Goal: Transaction & Acquisition: Purchase product/service

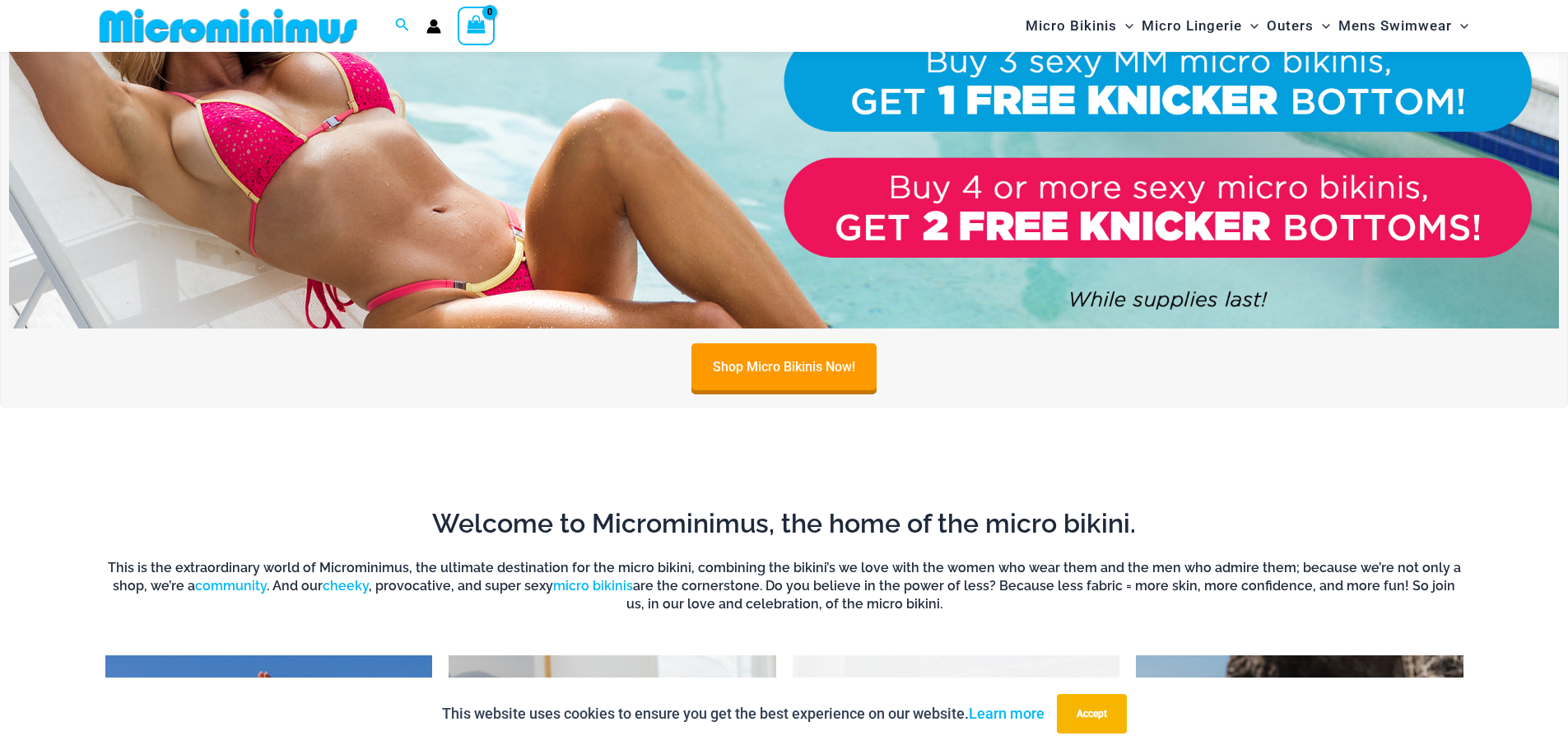
scroll to position [973, 0]
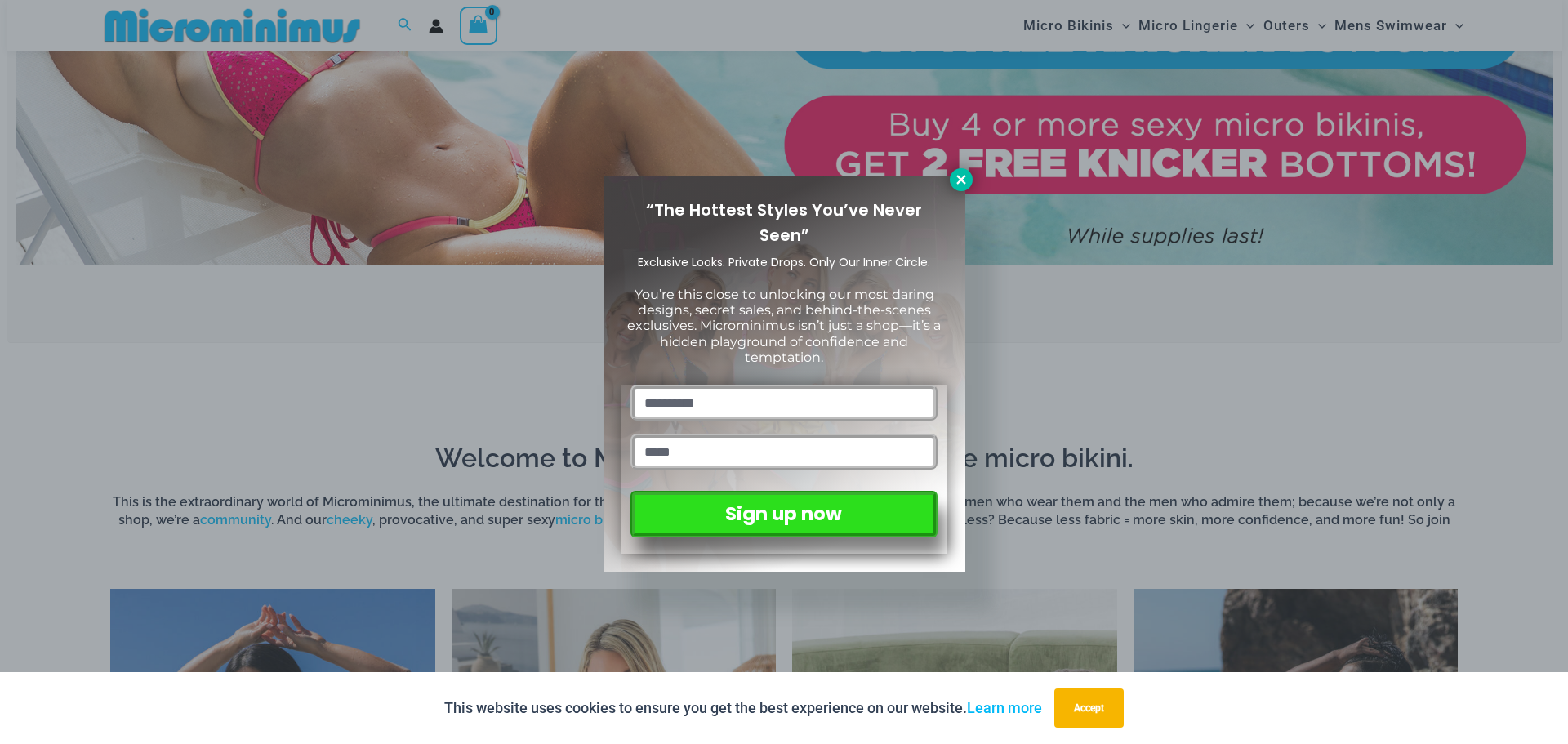
click at [959, 169] on button at bounding box center [961, 180] width 23 height 23
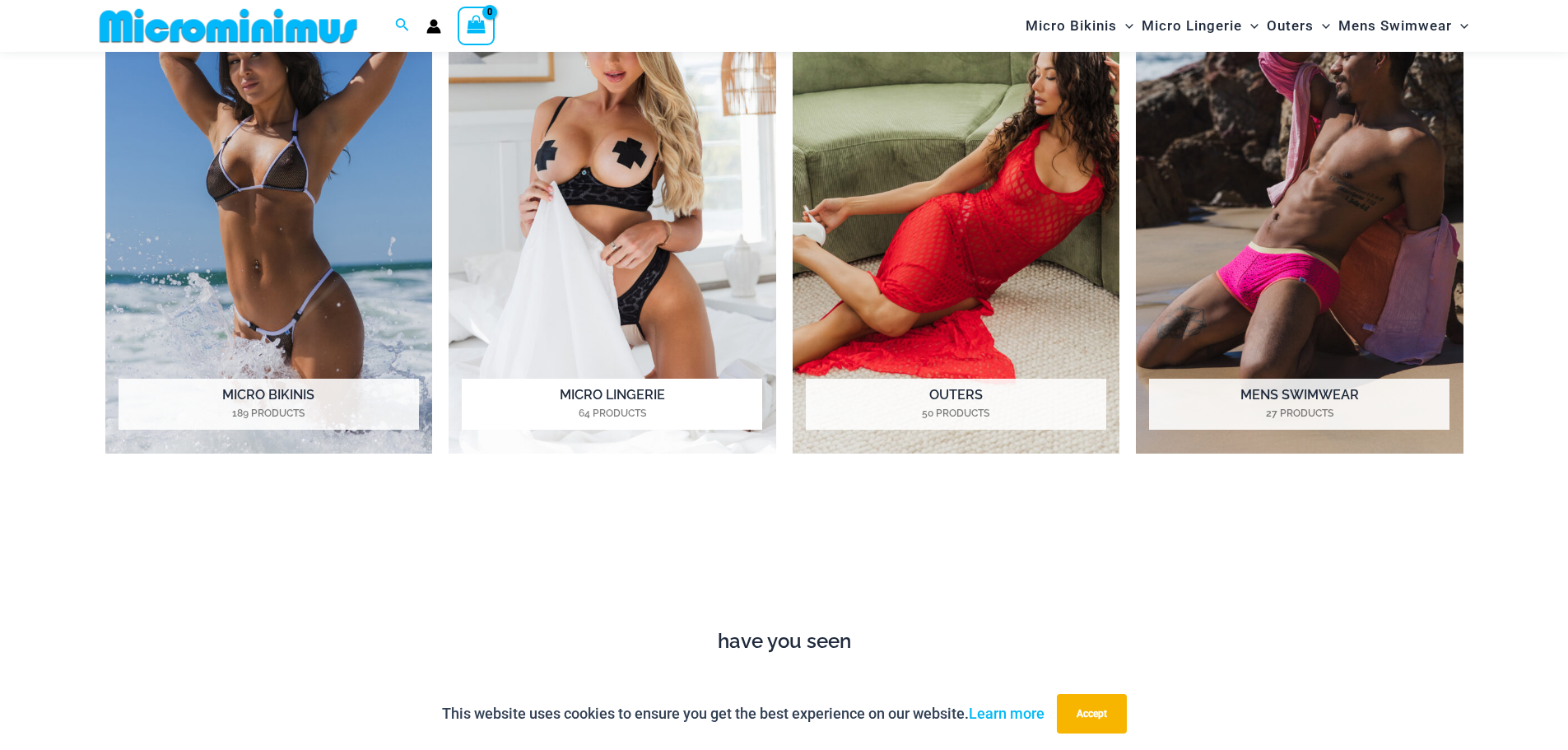
scroll to position [1632, 0]
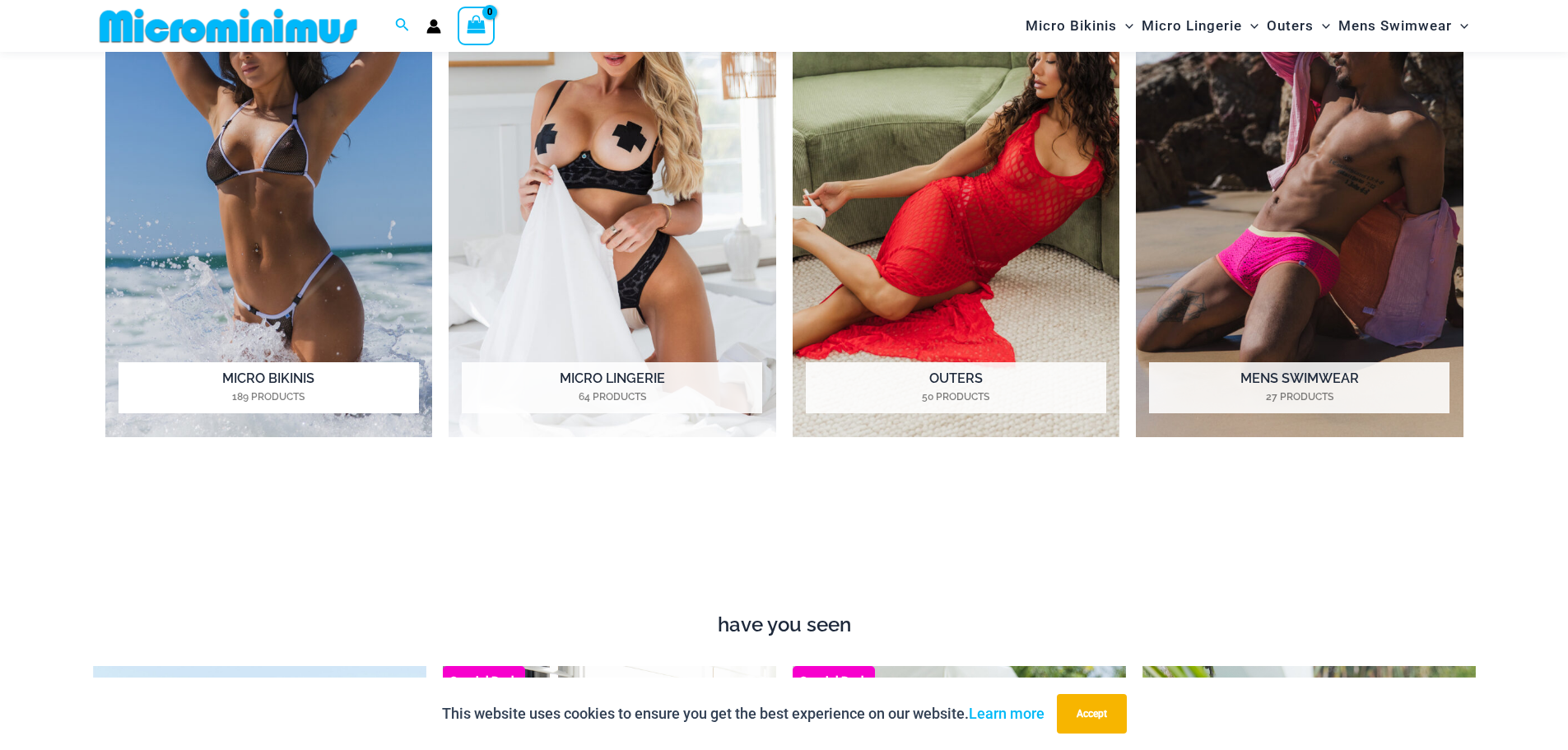
click at [287, 386] on h2 "Micro Bikinis 189 Products" at bounding box center [268, 387] width 300 height 51
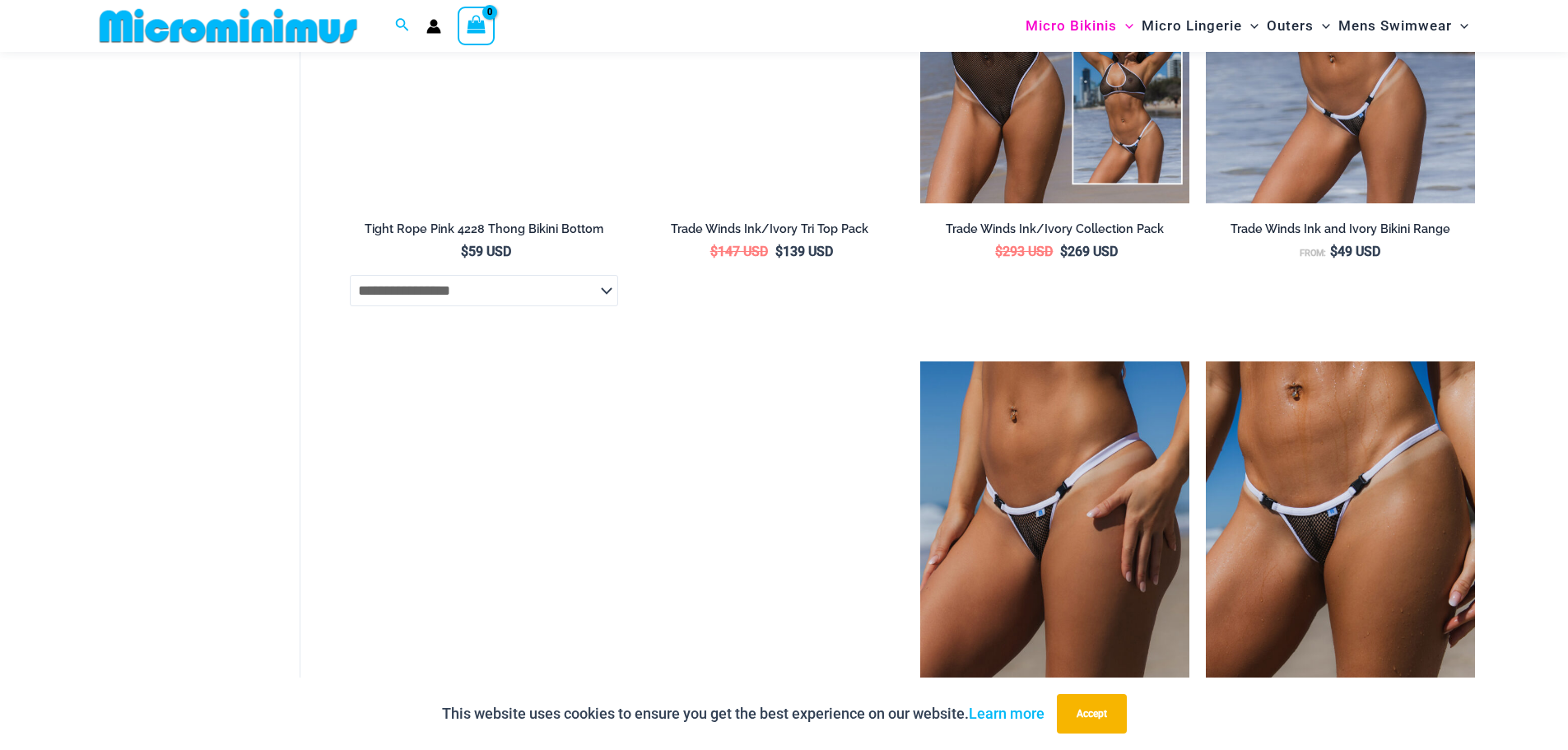
scroll to position [1466, 0]
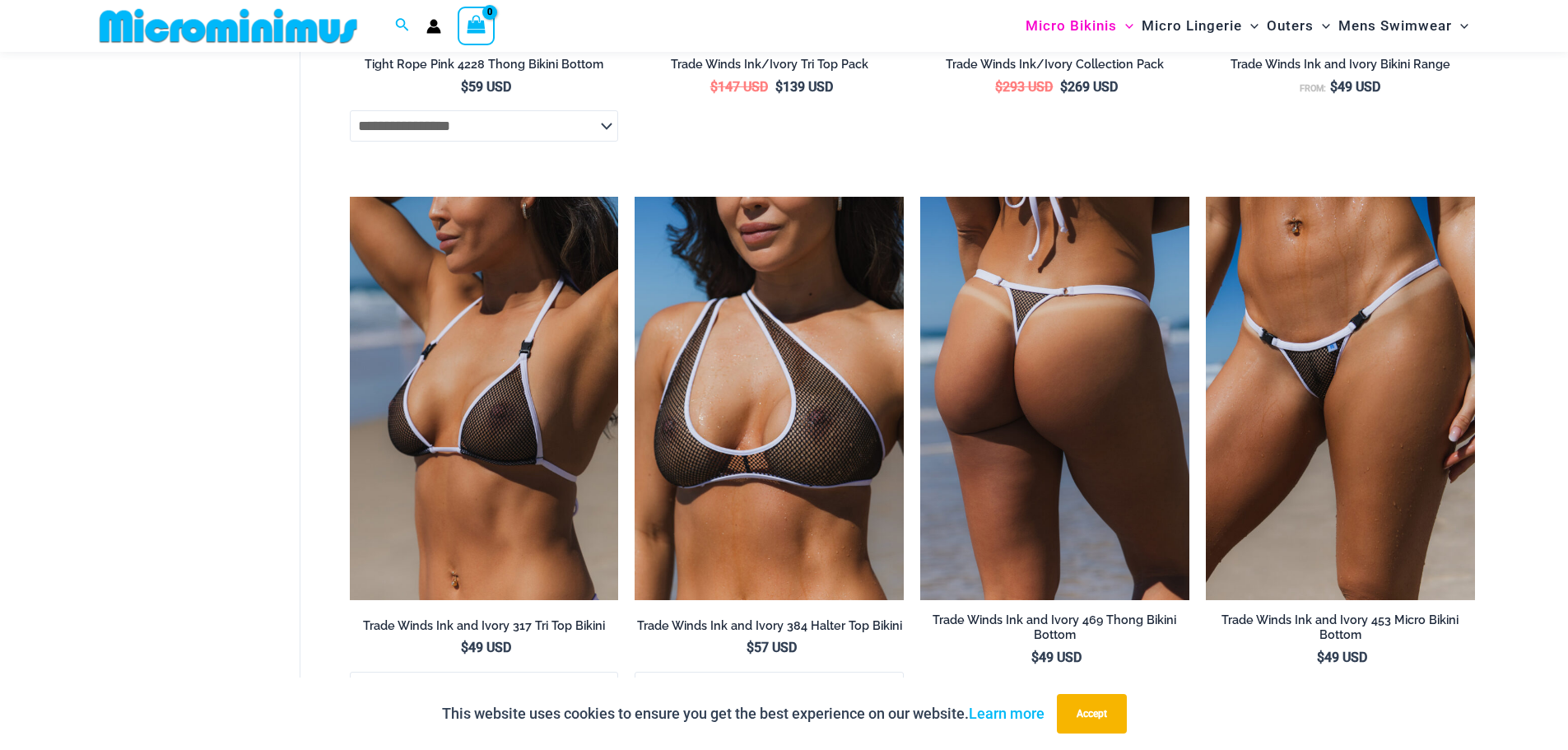
click at [1114, 415] on img at bounding box center [1055, 398] width 269 height 404
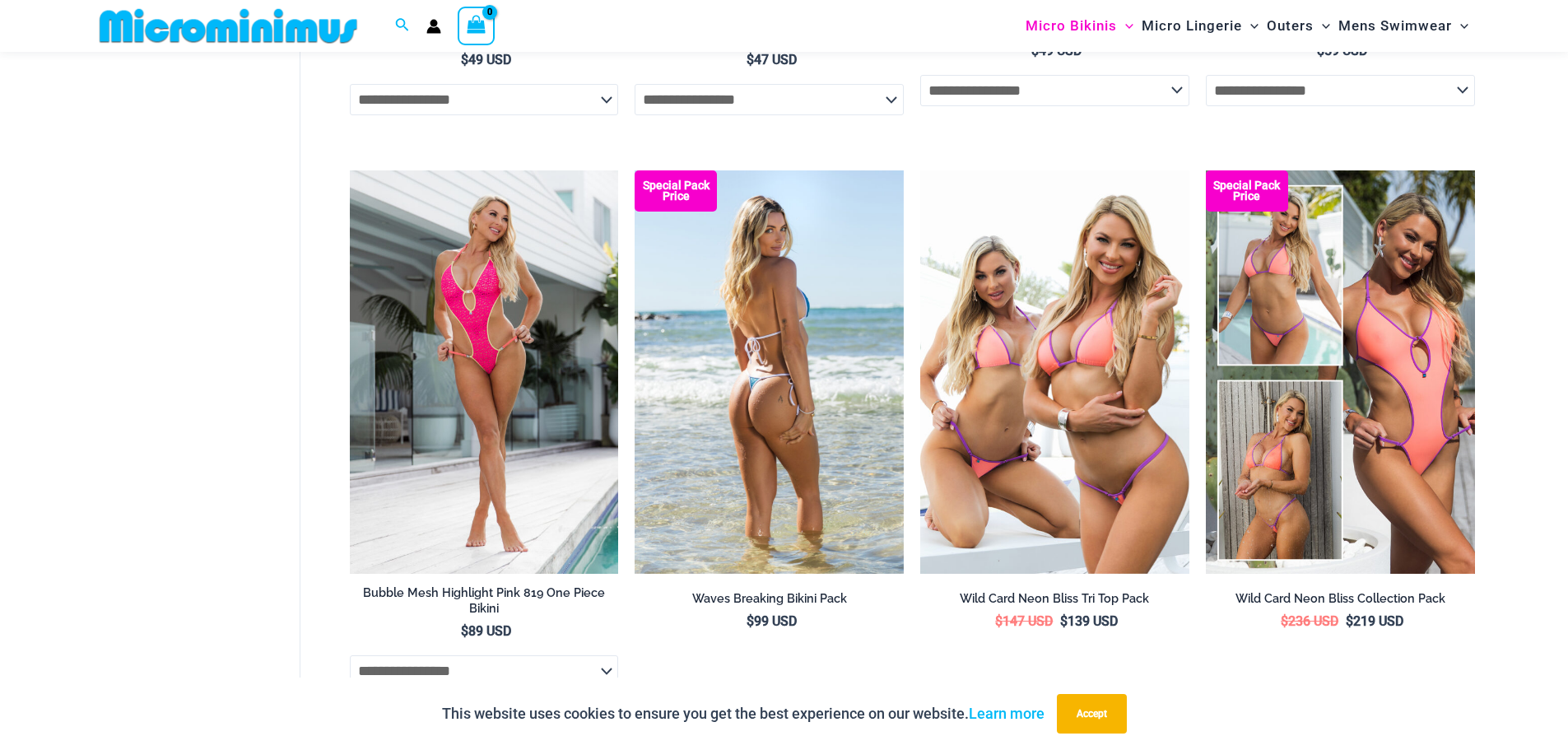
scroll to position [3277, 0]
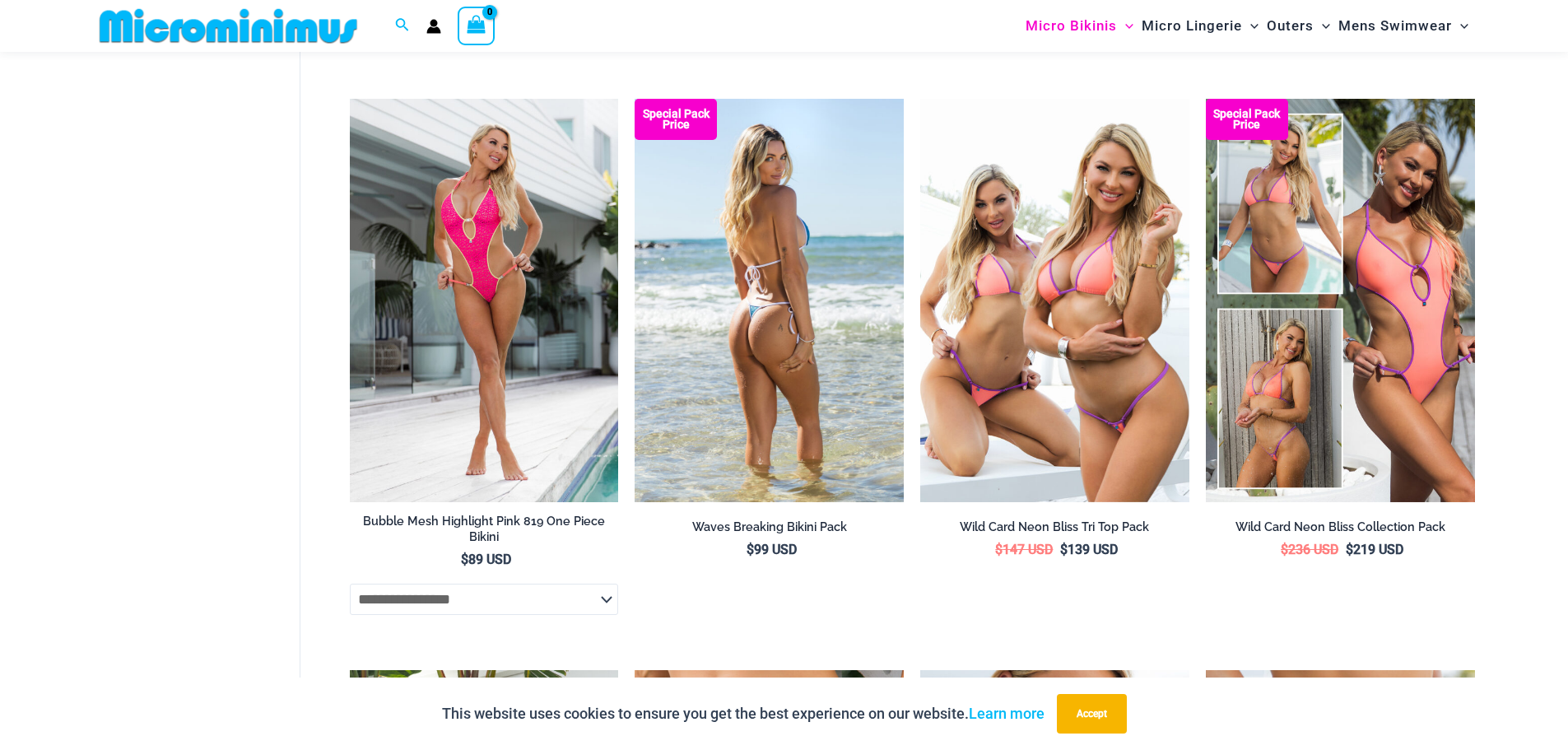
click at [806, 321] on img at bounding box center [769, 300] width 269 height 404
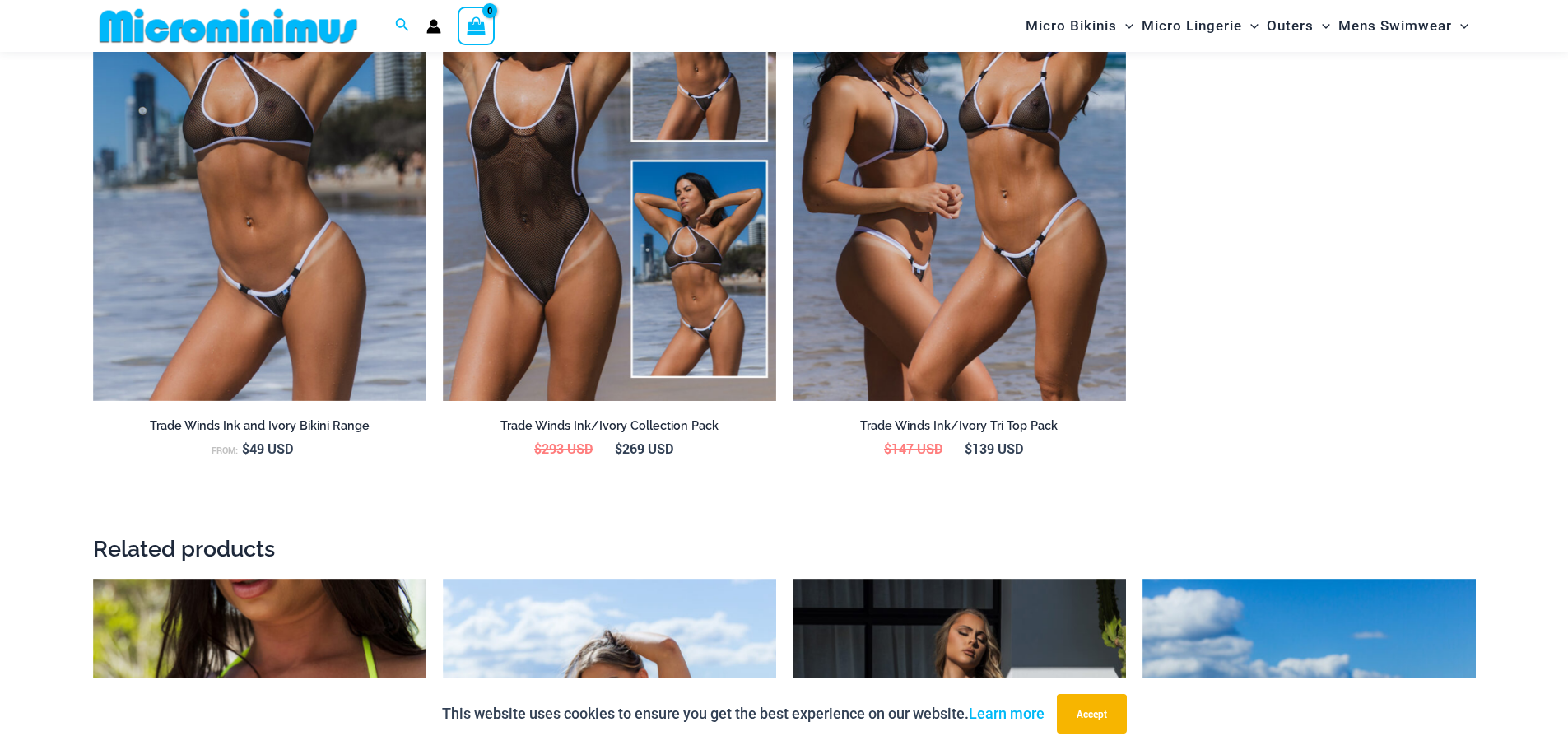
scroll to position [2055, 0]
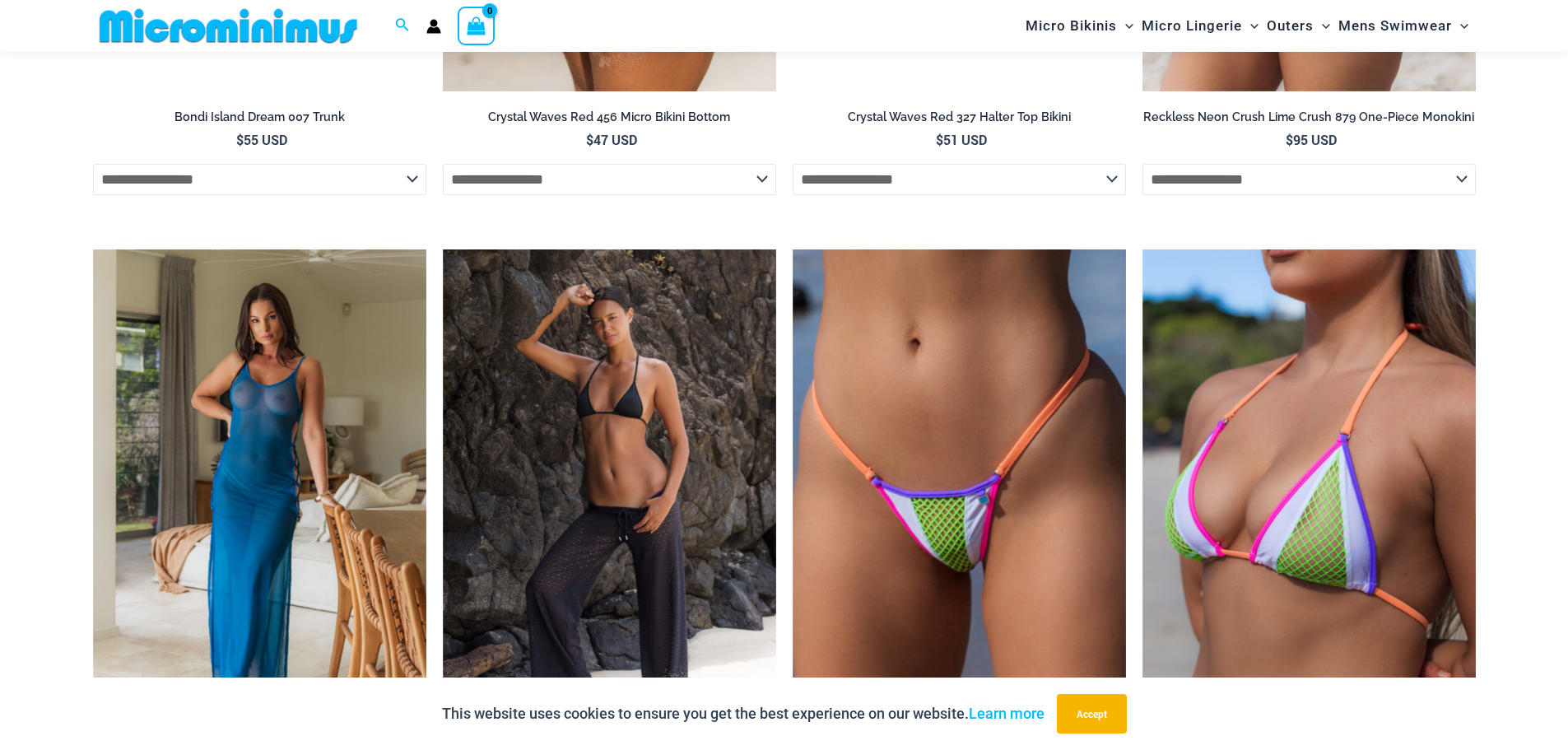
scroll to position [2619, 0]
